Goal: Communication & Community: Answer question/provide support

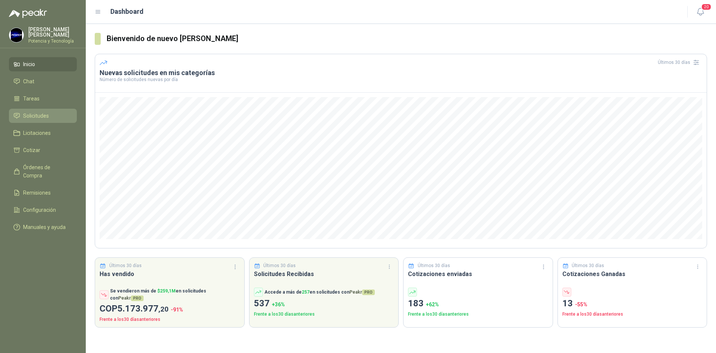
click at [32, 115] on span "Solicitudes" at bounding box center [36, 116] width 26 height 8
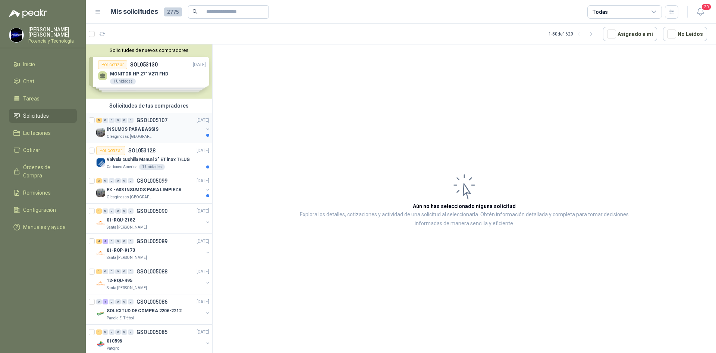
click at [135, 139] on p "Oleaginosas [GEOGRAPHIC_DATA][PERSON_NAME]" at bounding box center [130, 137] width 47 height 6
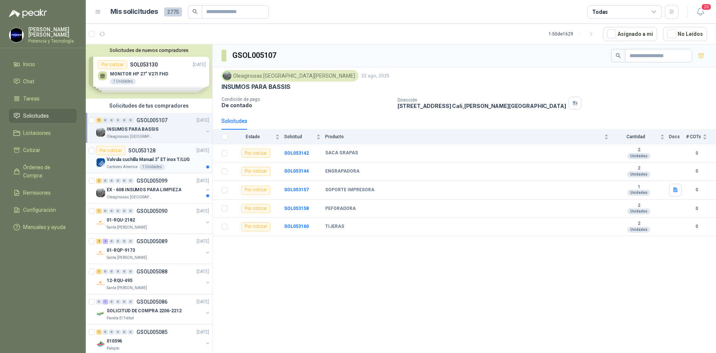
click at [117, 159] on p "Valvula cuchilla Manual 3" ET inox T/LUG" at bounding box center [148, 159] width 83 height 7
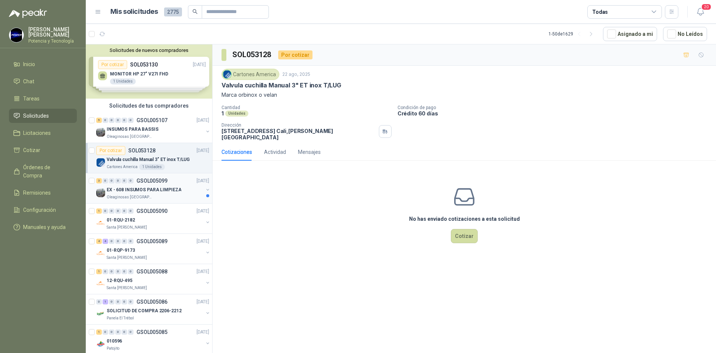
click at [133, 197] on p "Oleaginosas [GEOGRAPHIC_DATA][PERSON_NAME]" at bounding box center [130, 197] width 47 height 6
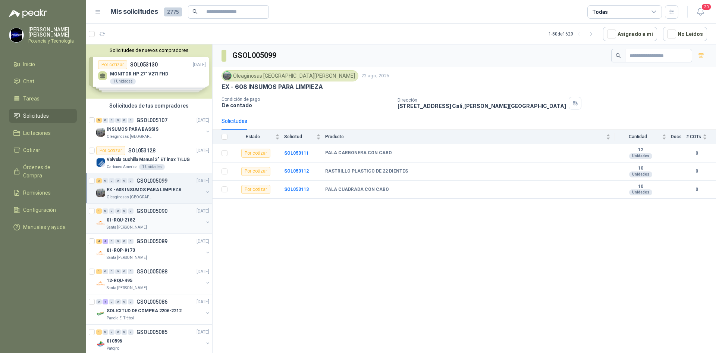
click at [142, 227] on div "Santa [PERSON_NAME]" at bounding box center [155, 227] width 97 height 6
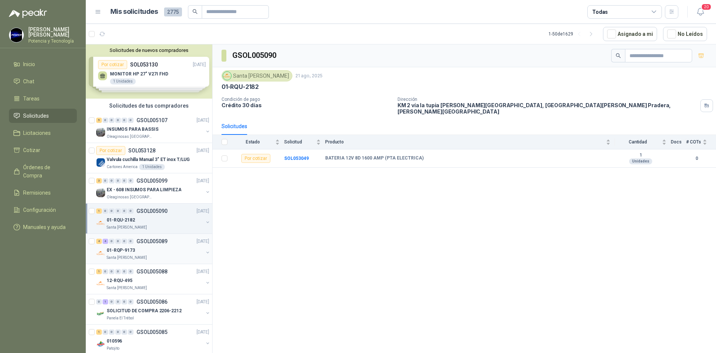
click at [141, 249] on div "01-RQP-9173" at bounding box center [155, 249] width 97 height 9
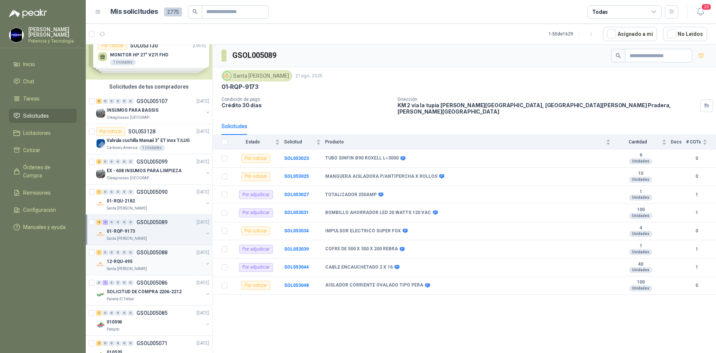
scroll to position [37, 0]
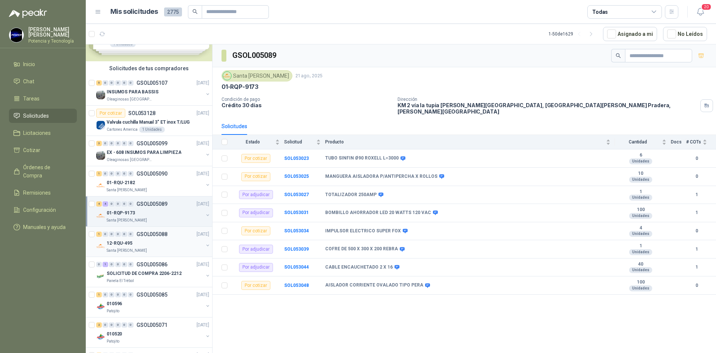
click at [162, 250] on div "Santa [PERSON_NAME]" at bounding box center [155, 250] width 97 height 6
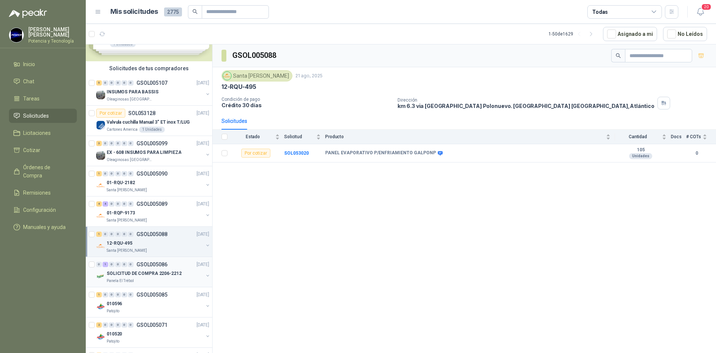
click at [145, 271] on p "SOLICITUD DE COMPRA 2206-2212" at bounding box center [144, 273] width 75 height 7
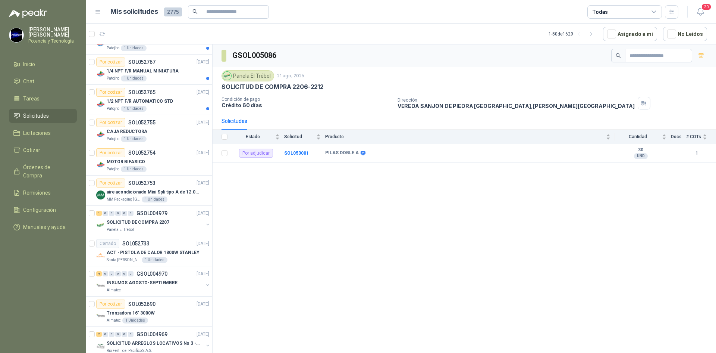
scroll to position [522, 0]
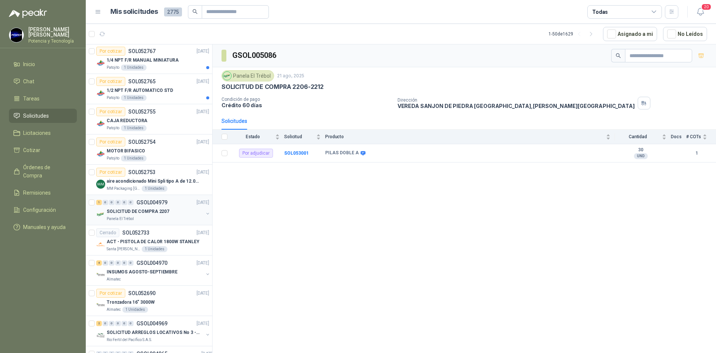
click at [149, 217] on div "Panela El Trébol" at bounding box center [155, 219] width 97 height 6
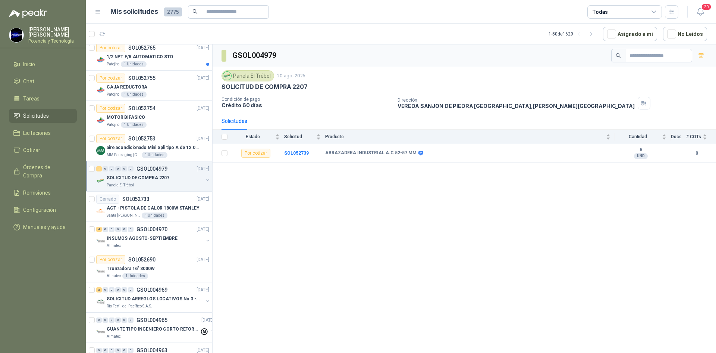
scroll to position [560, 0]
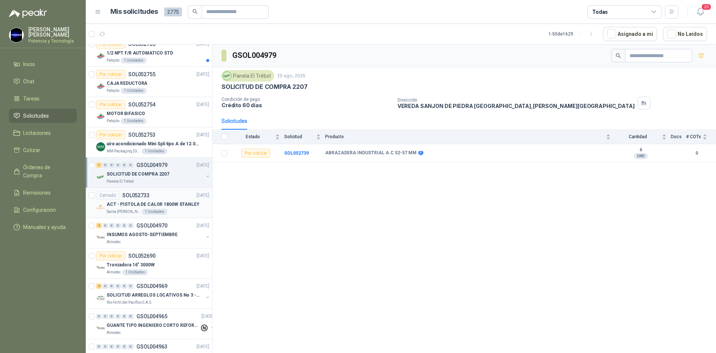
click at [125, 204] on p "ACT - PISTOLA DE CALOR 1800W STANLEY" at bounding box center [153, 204] width 93 height 7
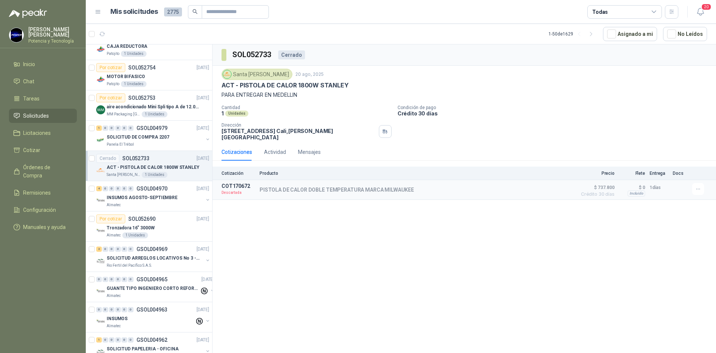
scroll to position [597, 0]
click at [141, 262] on p "Rio Fertil del Pacífico S.A.S." at bounding box center [130, 265] width 46 height 6
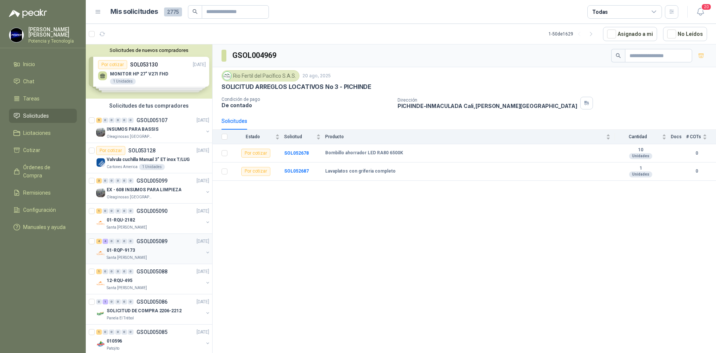
click at [139, 247] on div "01-RQP-9173" at bounding box center [155, 249] width 97 height 9
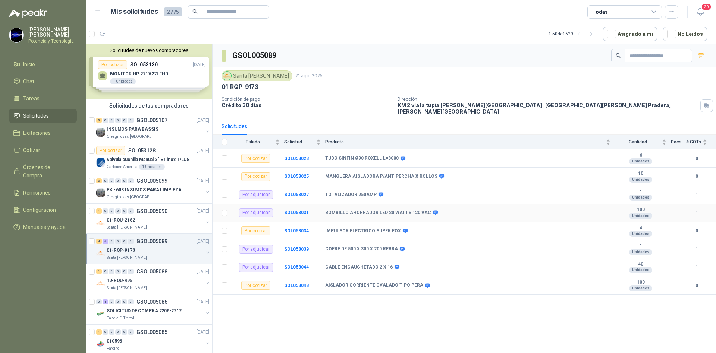
click at [297, 210] on td "SOL053031" at bounding box center [304, 213] width 41 height 18
click at [356, 325] on div "GSOL005089 [GEOGRAPHIC_DATA][PERSON_NAME] 21 ago, 2025 01-RQP-9173 Condición de…" at bounding box center [465, 199] width 504 height 311
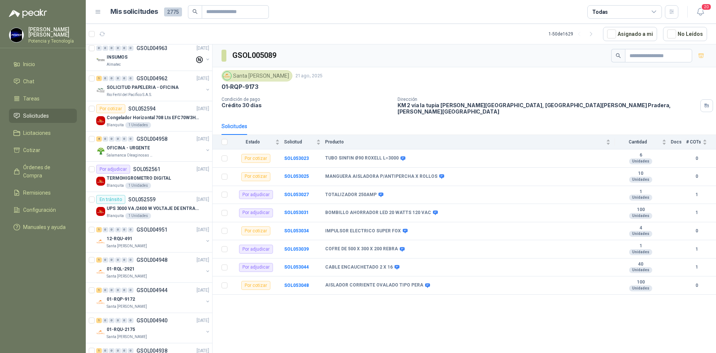
scroll to position [858, 0]
click at [144, 205] on p "UPS 3000 VA /2400 W VOLTAJE DE ENTRADA / SALIDA 12V ON LINE" at bounding box center [153, 207] width 93 height 7
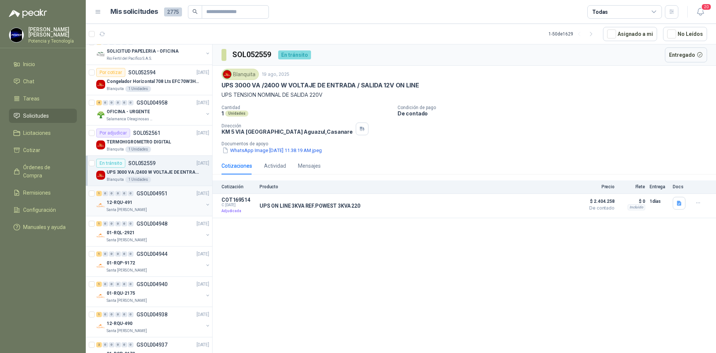
scroll to position [895, 0]
click at [130, 207] on p "Santa [PERSON_NAME]" at bounding box center [127, 208] width 40 height 6
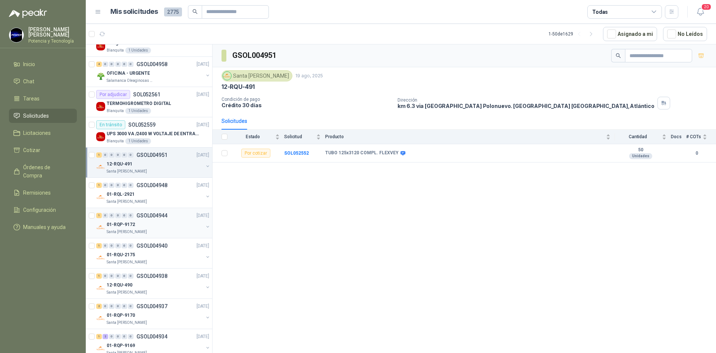
scroll to position [933, 0]
click at [53, 129] on li "Licitaciones" at bounding box center [42, 133] width 59 height 8
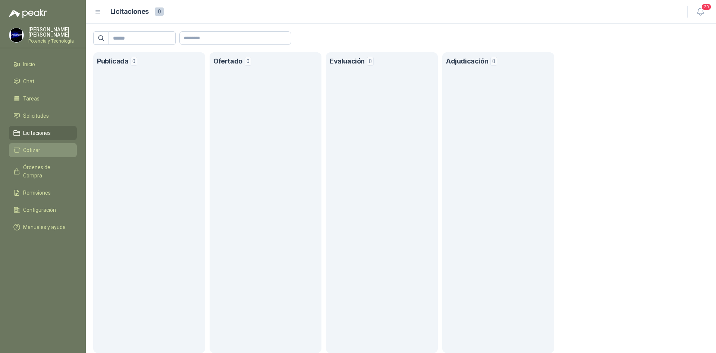
click at [34, 150] on span "Cotizar" at bounding box center [31, 150] width 17 height 8
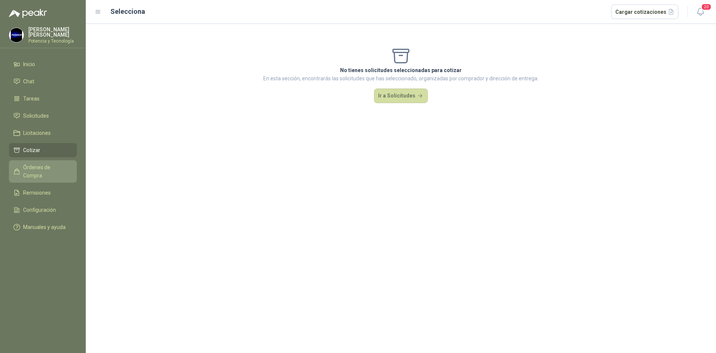
click at [43, 164] on span "Órdenes de Compra" at bounding box center [46, 171] width 47 height 16
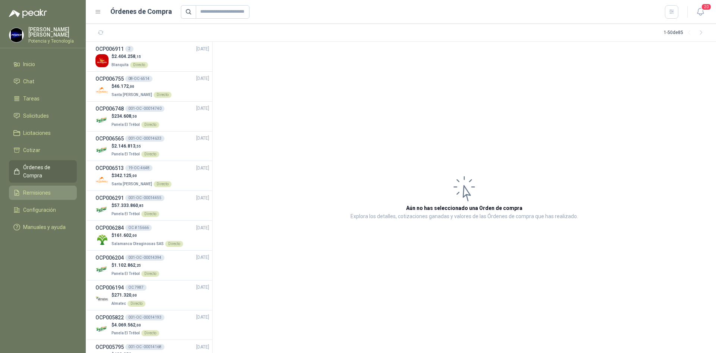
click at [28, 188] on span "Remisiones" at bounding box center [37, 192] width 28 height 8
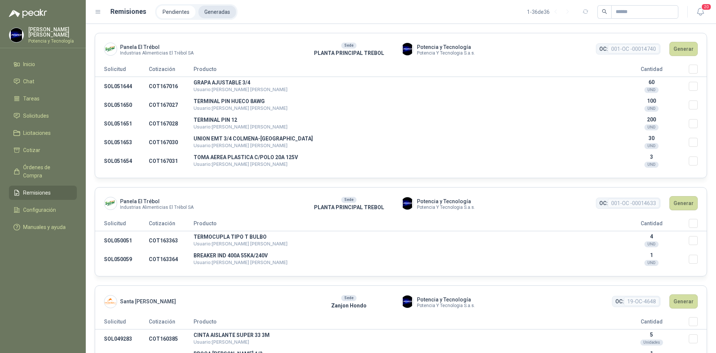
click at [212, 13] on li "Generadas" at bounding box center [217, 12] width 38 height 13
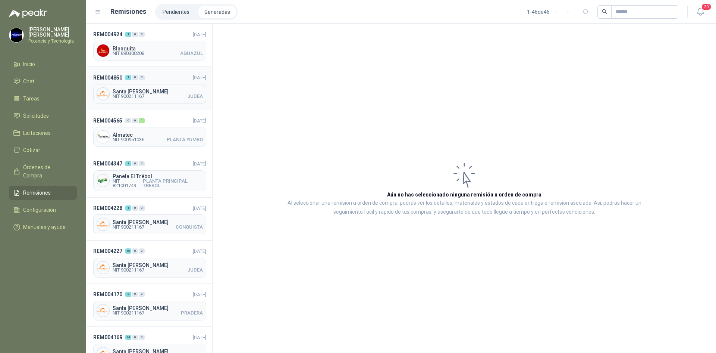
click at [131, 96] on span "NIT 900211167" at bounding box center [129, 96] width 32 height 4
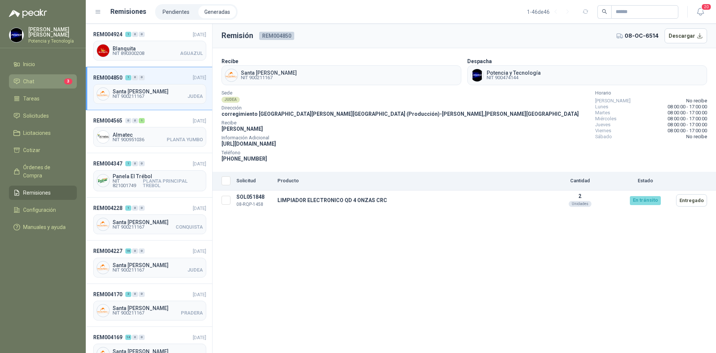
click at [49, 80] on li "Chat 3" at bounding box center [42, 81] width 59 height 8
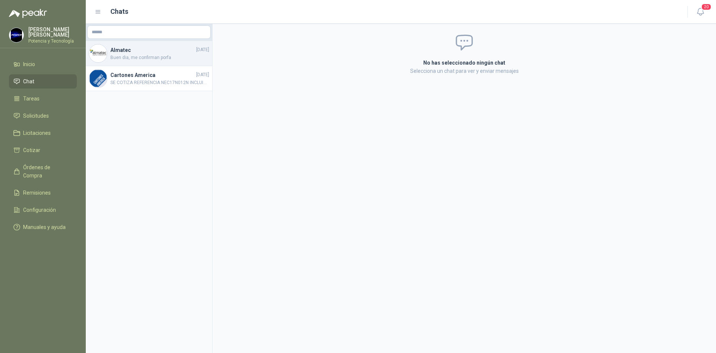
click at [163, 59] on span "Buen dia, me confirman porfa" at bounding box center [159, 57] width 99 height 7
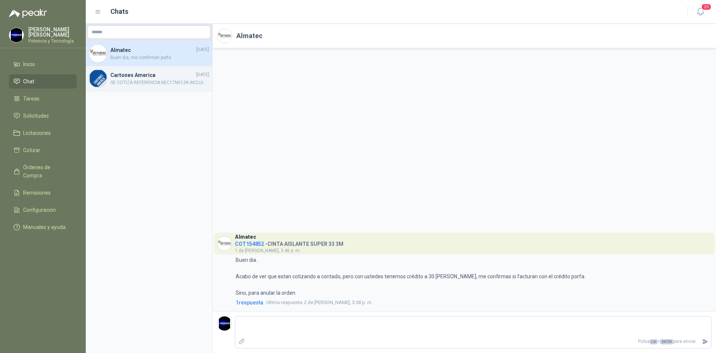
click at [146, 75] on h4 "Cartones America" at bounding box center [152, 75] width 84 height 8
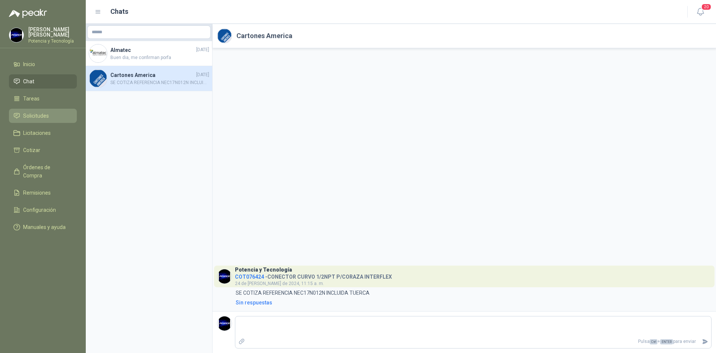
click at [45, 118] on span "Solicitudes" at bounding box center [36, 116] width 26 height 8
